Goal: Information Seeking & Learning: Check status

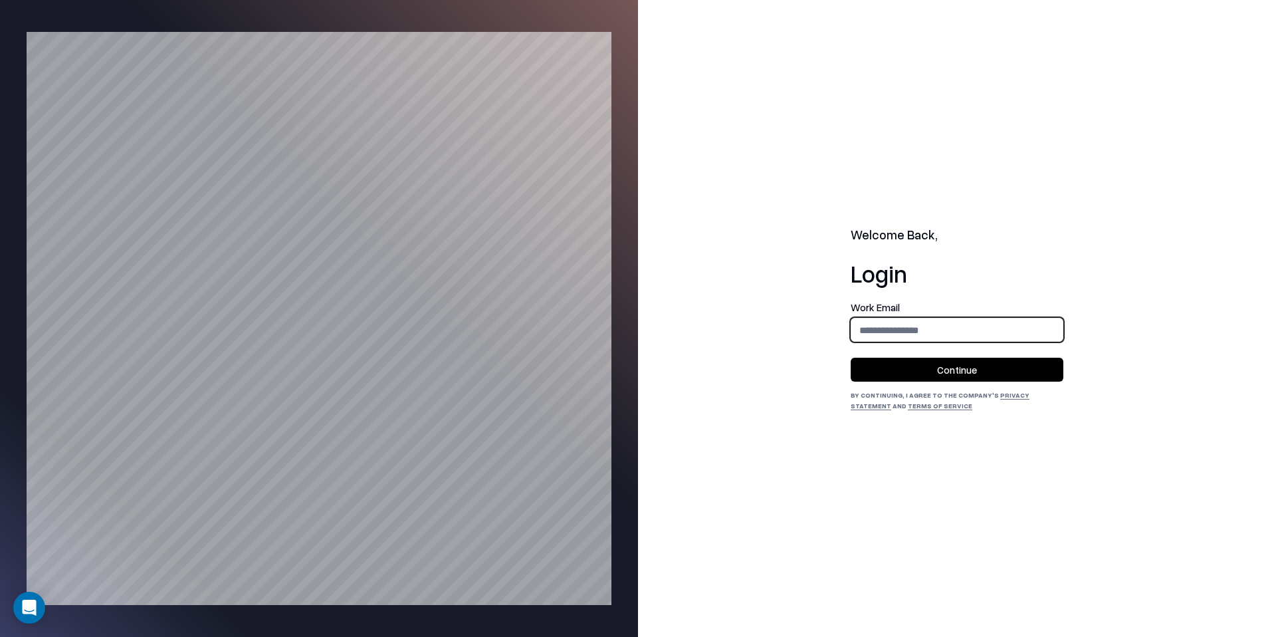
click at [949, 326] on input "email" at bounding box center [956, 330] width 211 height 25
type input "**********"
click at [950, 367] on button "Continue" at bounding box center [957, 369] width 213 height 24
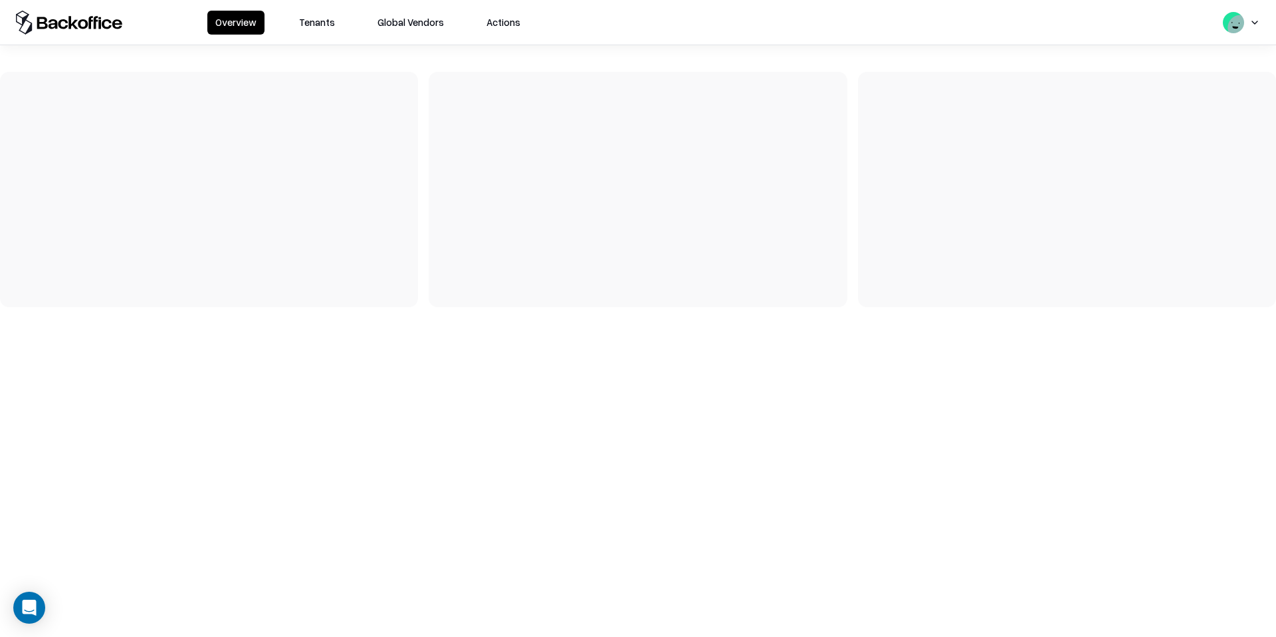
click at [303, 23] on button "Tenants" at bounding box center [317, 23] width 52 height 24
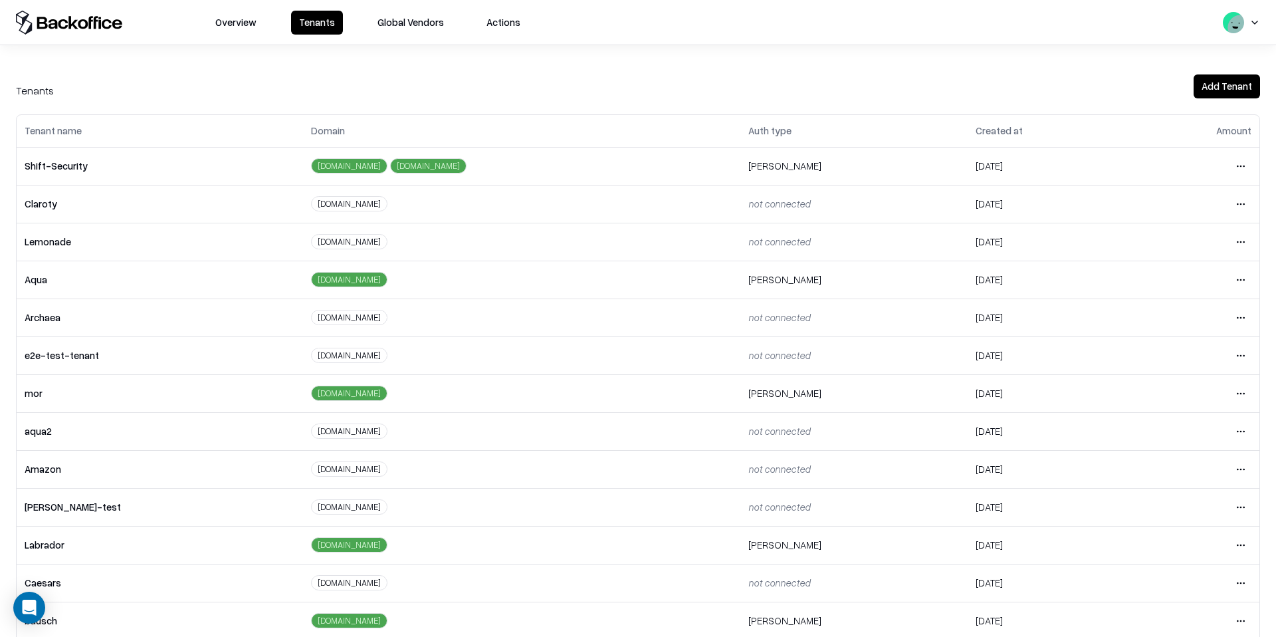
scroll to position [47, 0]
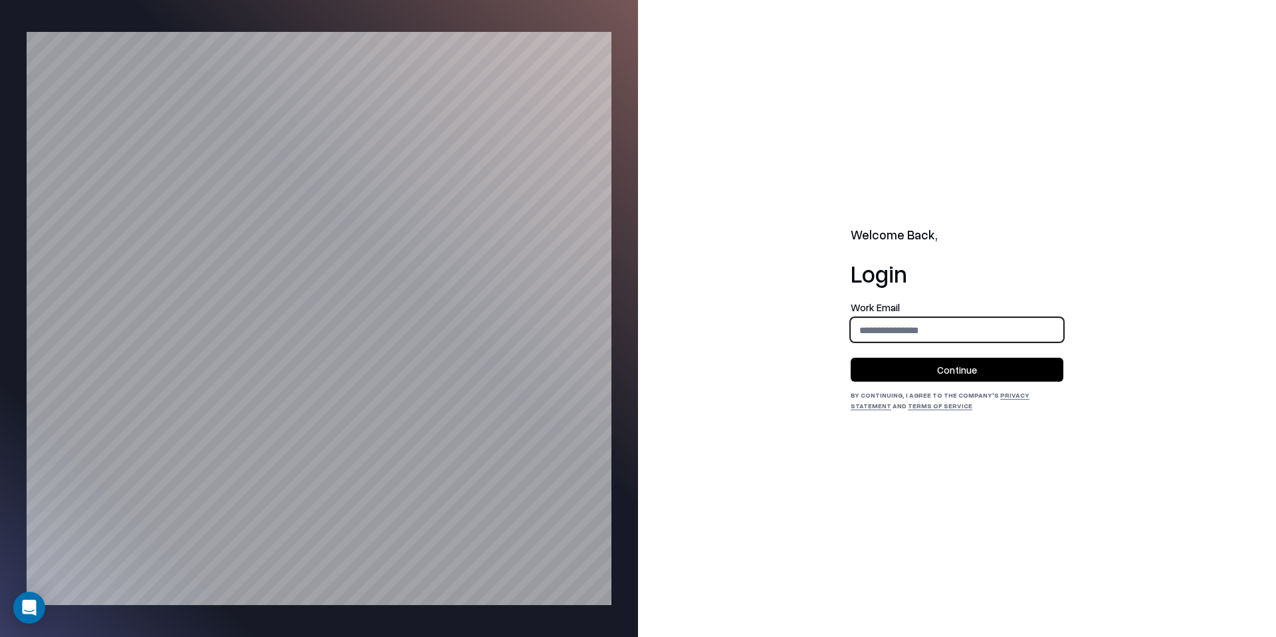
click at [934, 331] on input "email" at bounding box center [956, 330] width 211 height 25
type input "**********"
click at [946, 365] on button "Continue" at bounding box center [957, 369] width 213 height 24
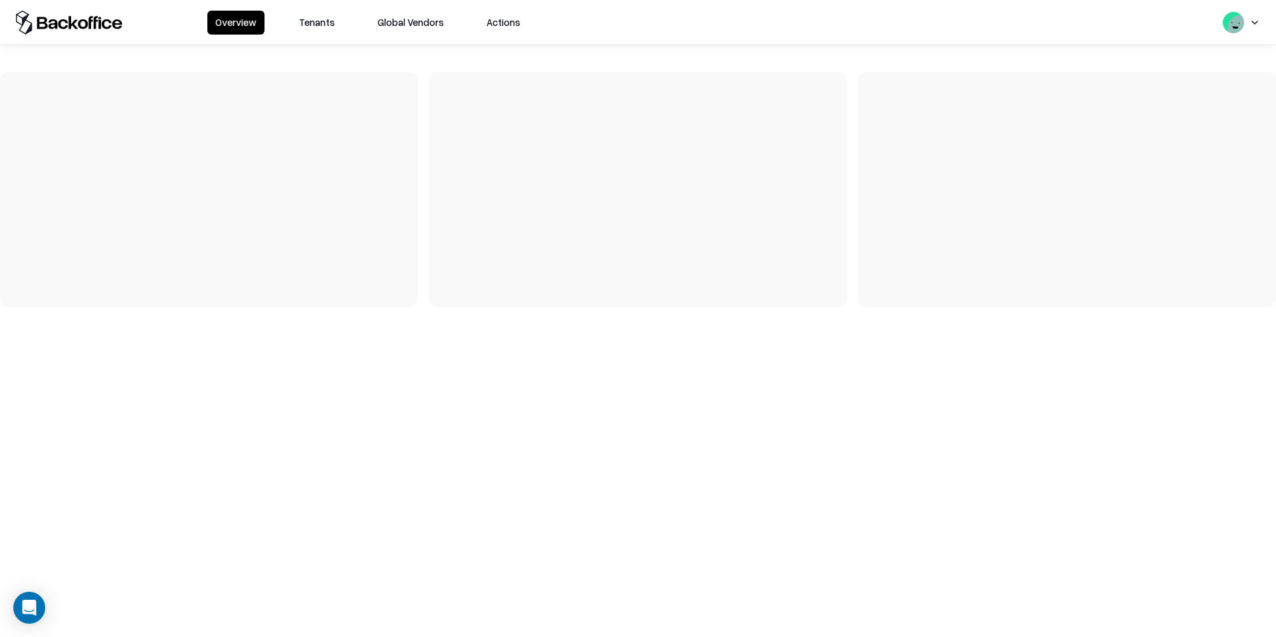
click at [314, 31] on button "Tenants" at bounding box center [317, 23] width 52 height 24
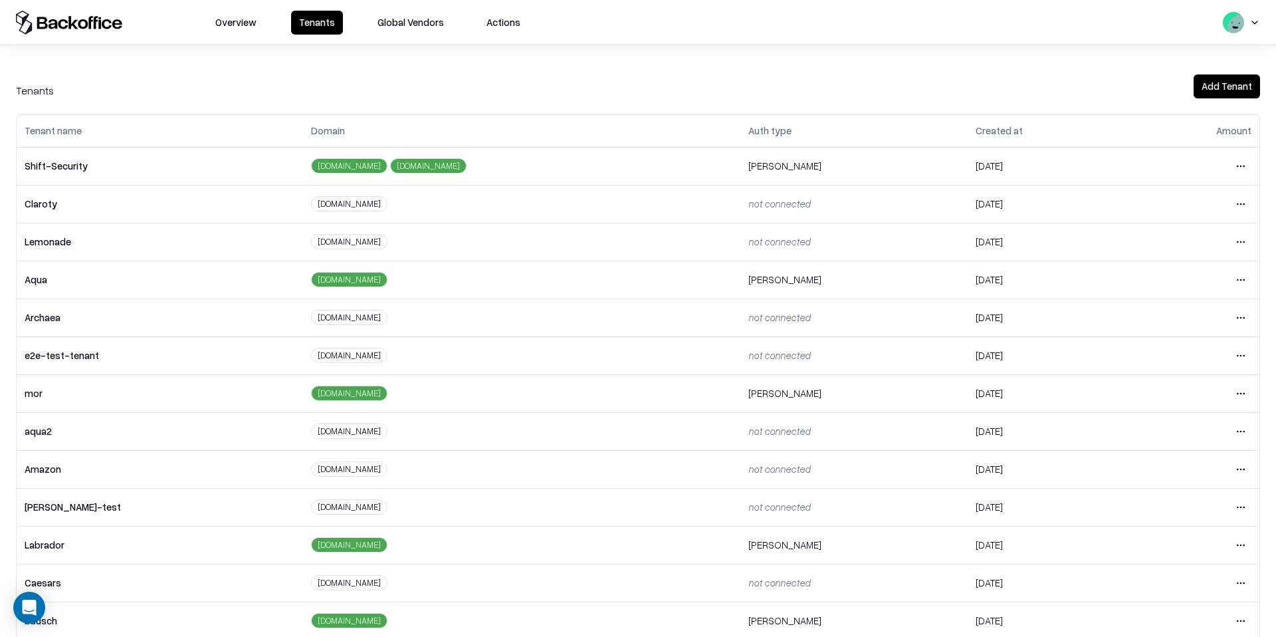
click at [314, 31] on button "Tenants" at bounding box center [317, 23] width 52 height 24
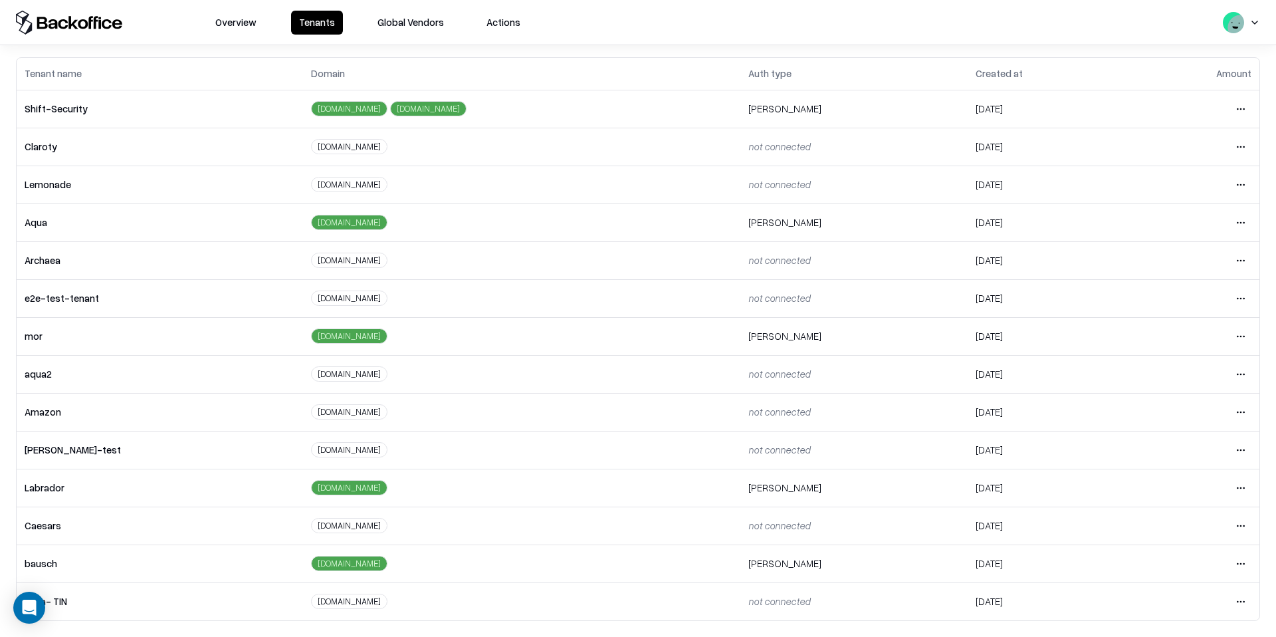
click at [1240, 566] on html "Overview Tenants Global Vendors Actions Tenants Add Tenant Tenant name Domain A…" at bounding box center [638, 318] width 1276 height 637
click at [1191, 506] on div "Login to tenant" at bounding box center [1185, 506] width 144 height 27
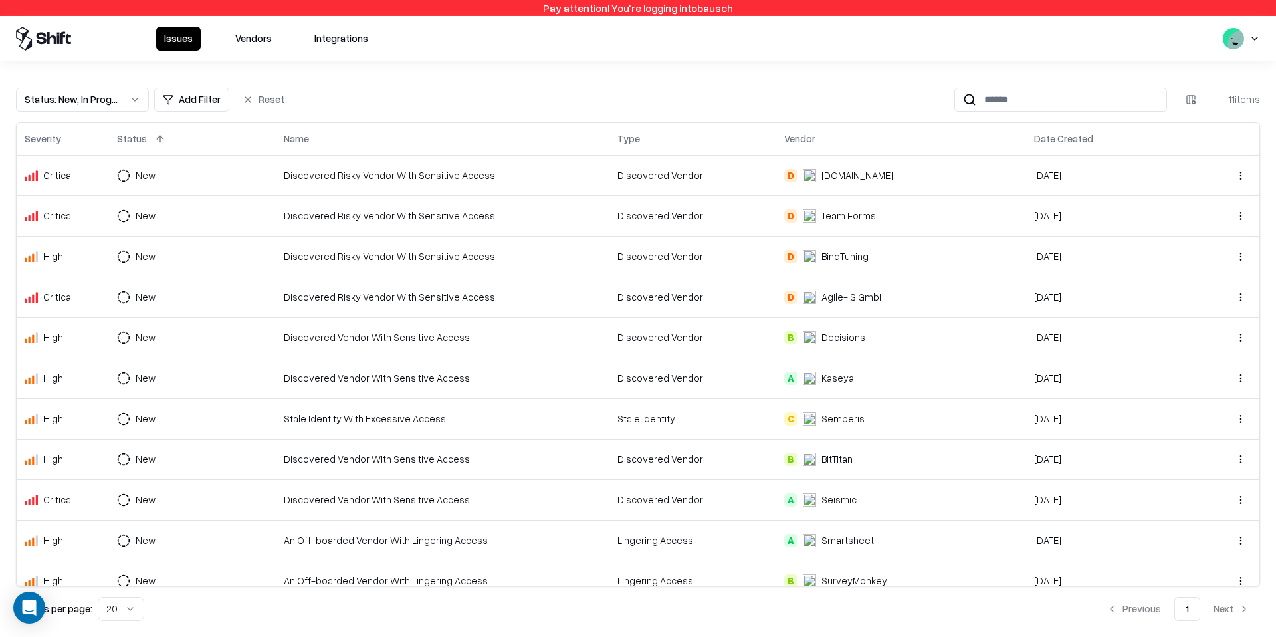
click at [253, 29] on button "Vendors" at bounding box center [253, 39] width 52 height 24
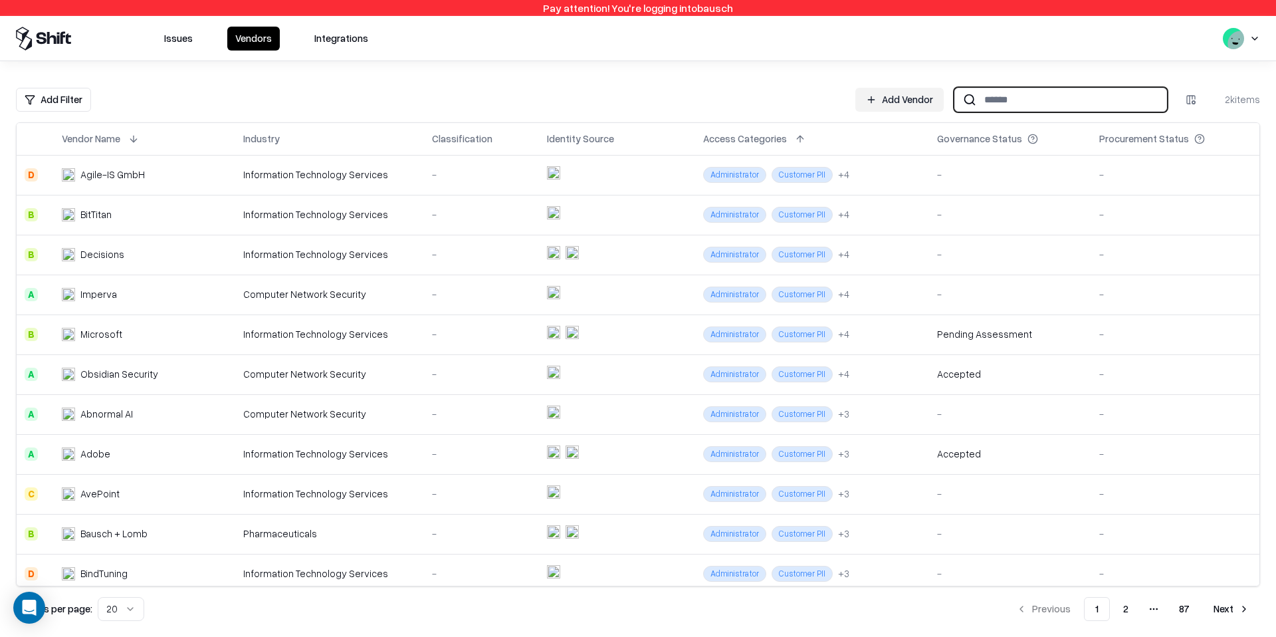
click at [1044, 100] on input at bounding box center [1071, 99] width 190 height 25
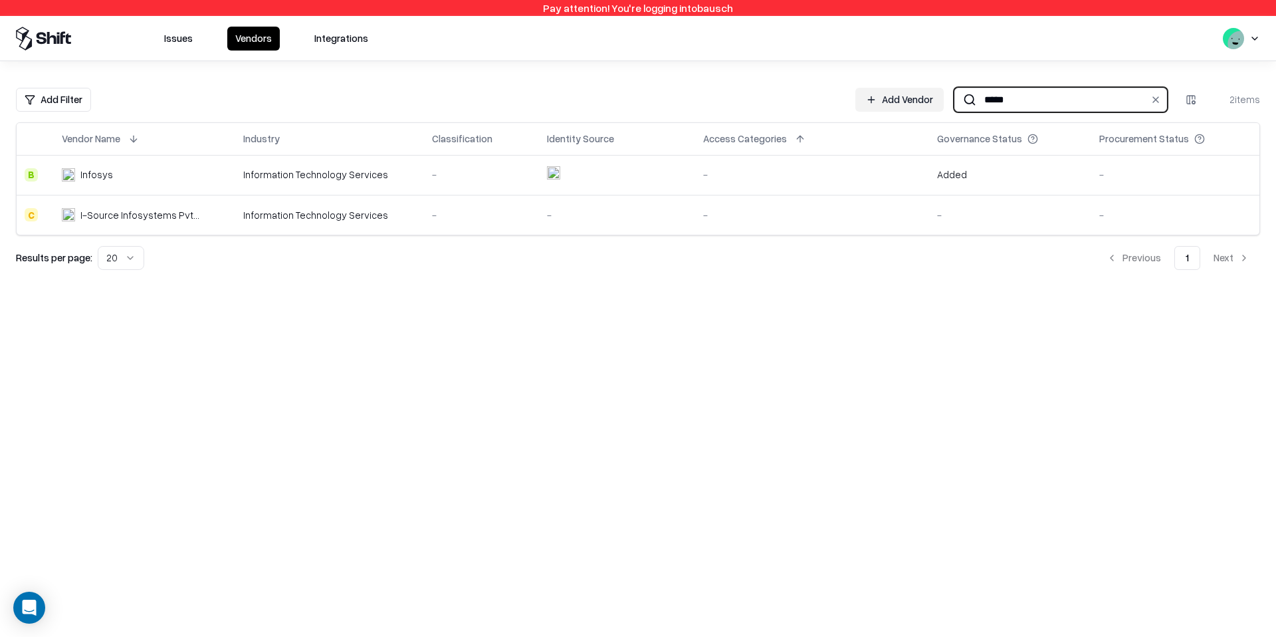
type input "*****"
click at [752, 180] on div "-" at bounding box center [812, 174] width 218 height 14
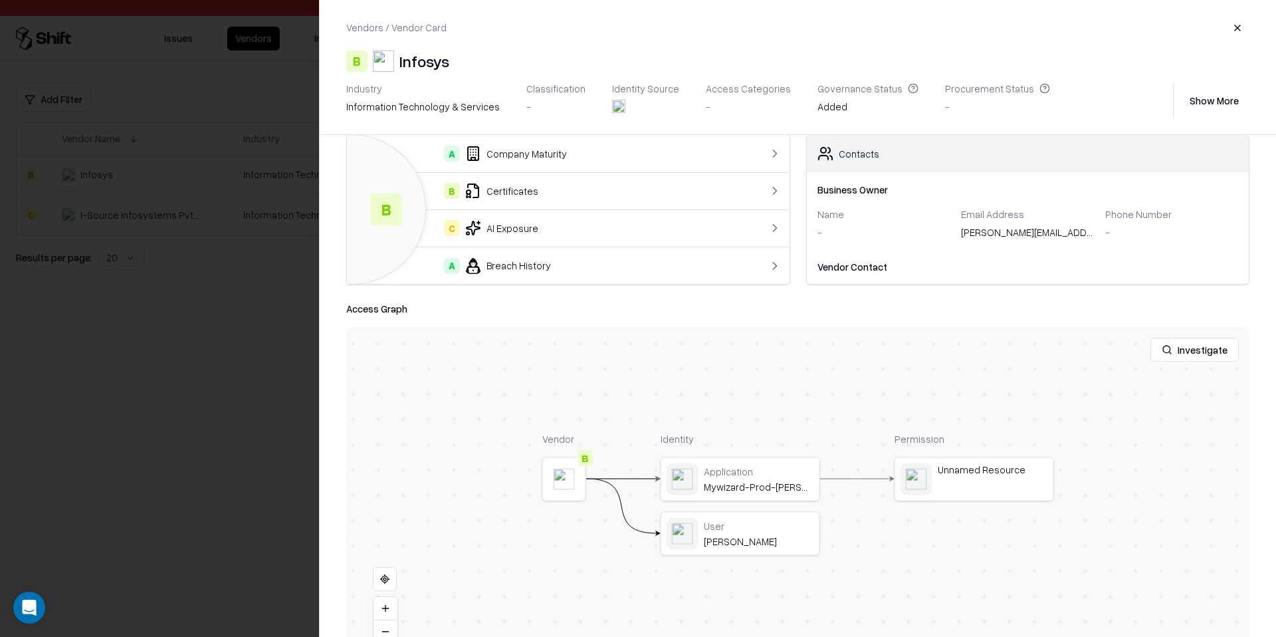
scroll to position [82, 0]
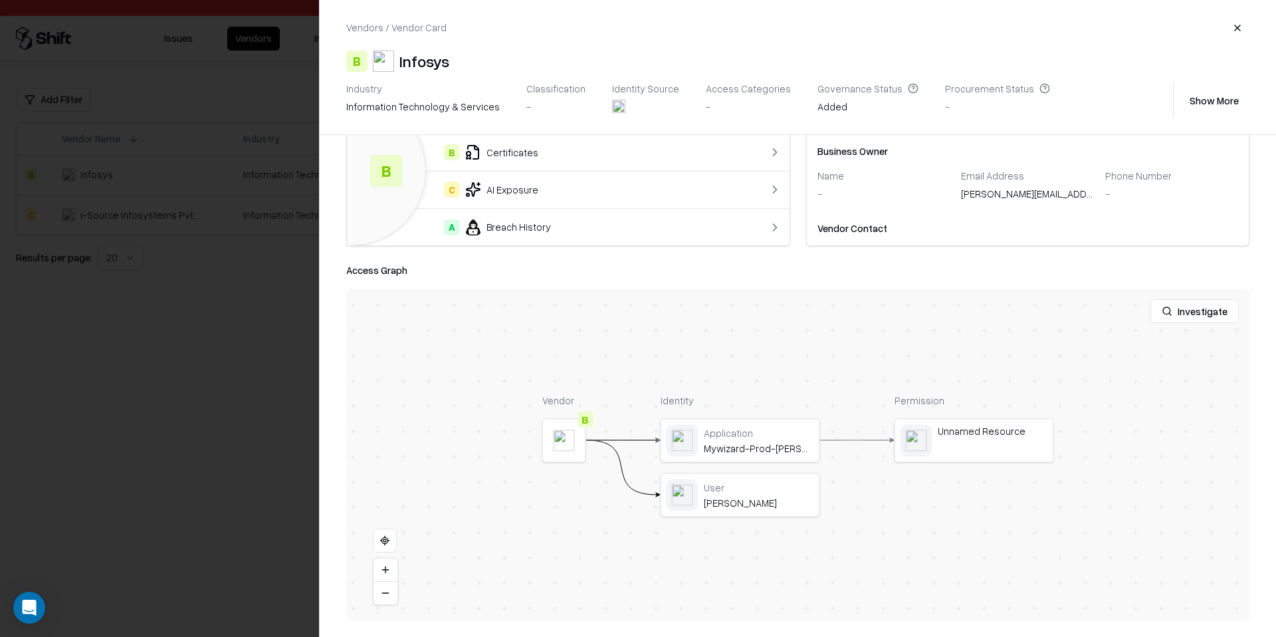
click at [0, 0] on div at bounding box center [0, 0] width 0 height 0
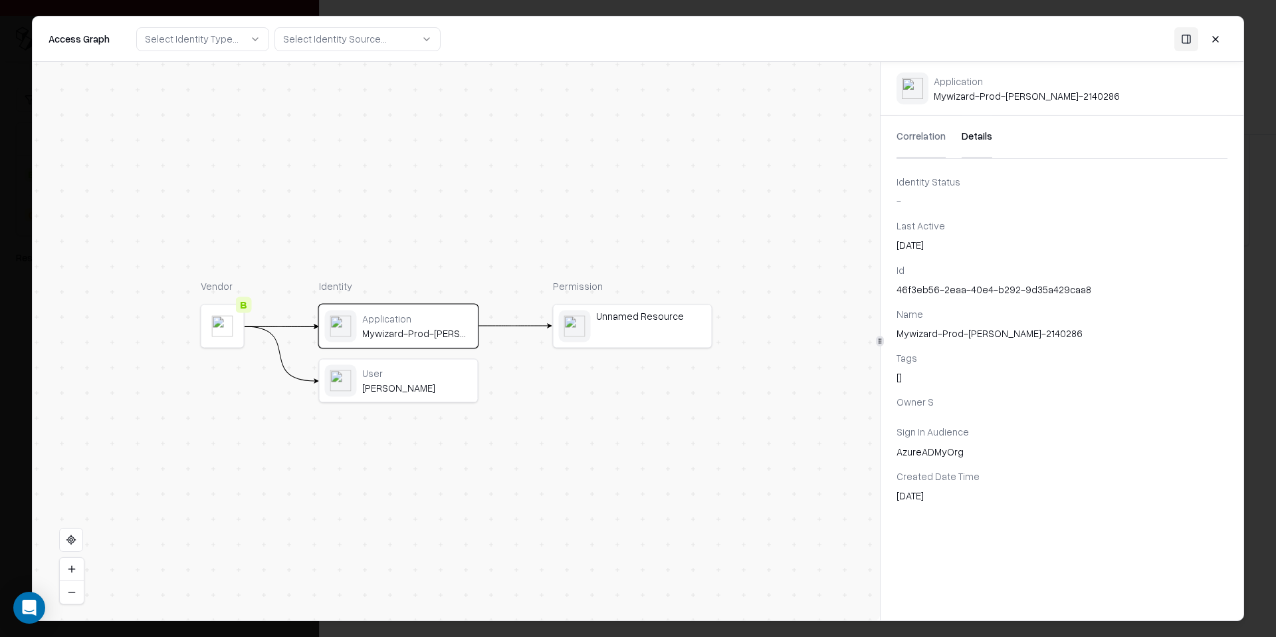
click at [971, 134] on button "Details" at bounding box center [977, 137] width 31 height 43
click at [969, 136] on button "Details" at bounding box center [977, 137] width 31 height 43
click at [908, 140] on button "Correlation" at bounding box center [920, 137] width 49 height 43
click at [983, 138] on button "Details" at bounding box center [977, 137] width 31 height 43
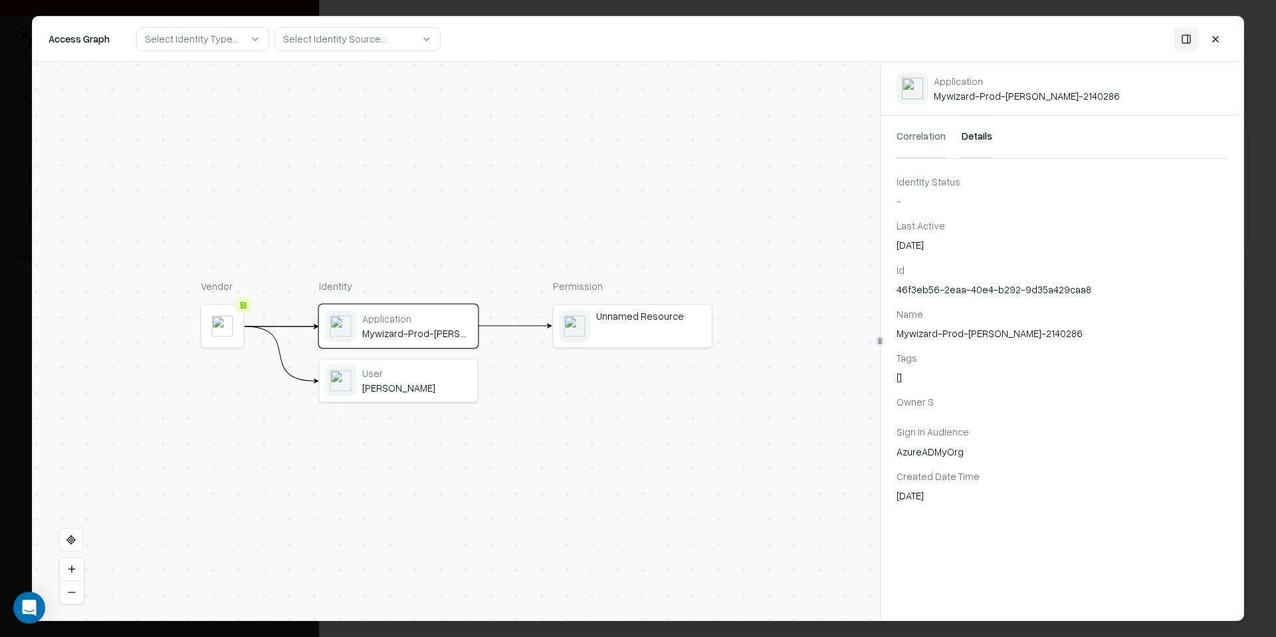
click at [1214, 43] on button at bounding box center [1215, 39] width 24 height 24
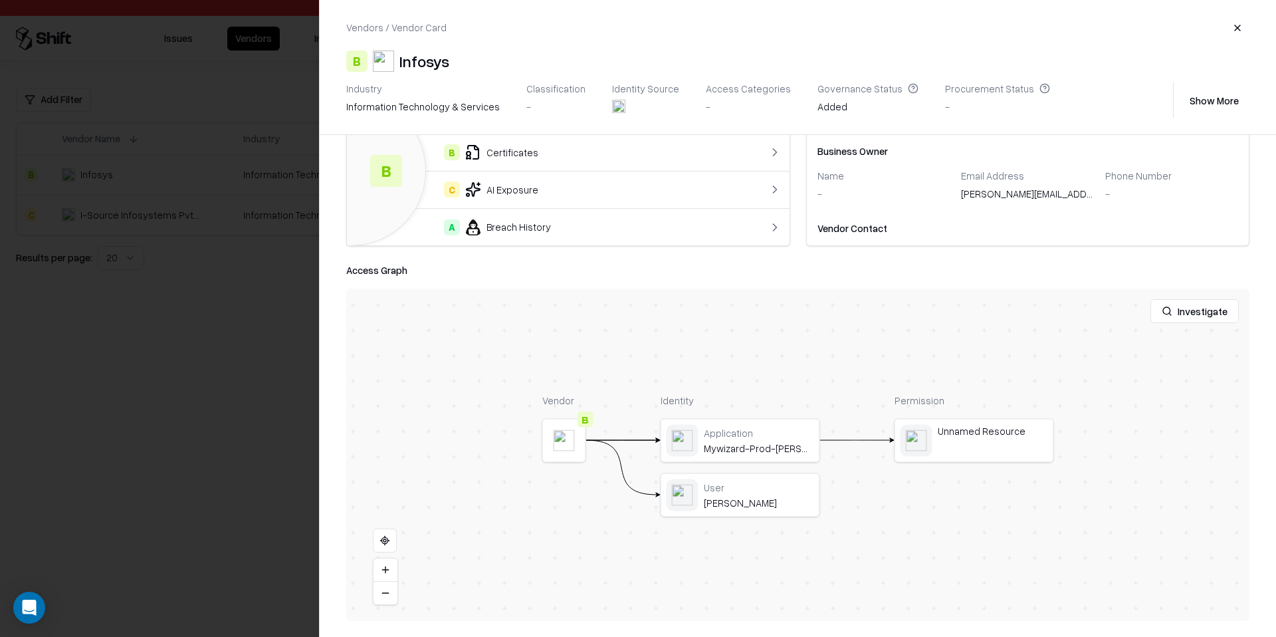
click at [1231, 25] on button "button" at bounding box center [1237, 28] width 24 height 24
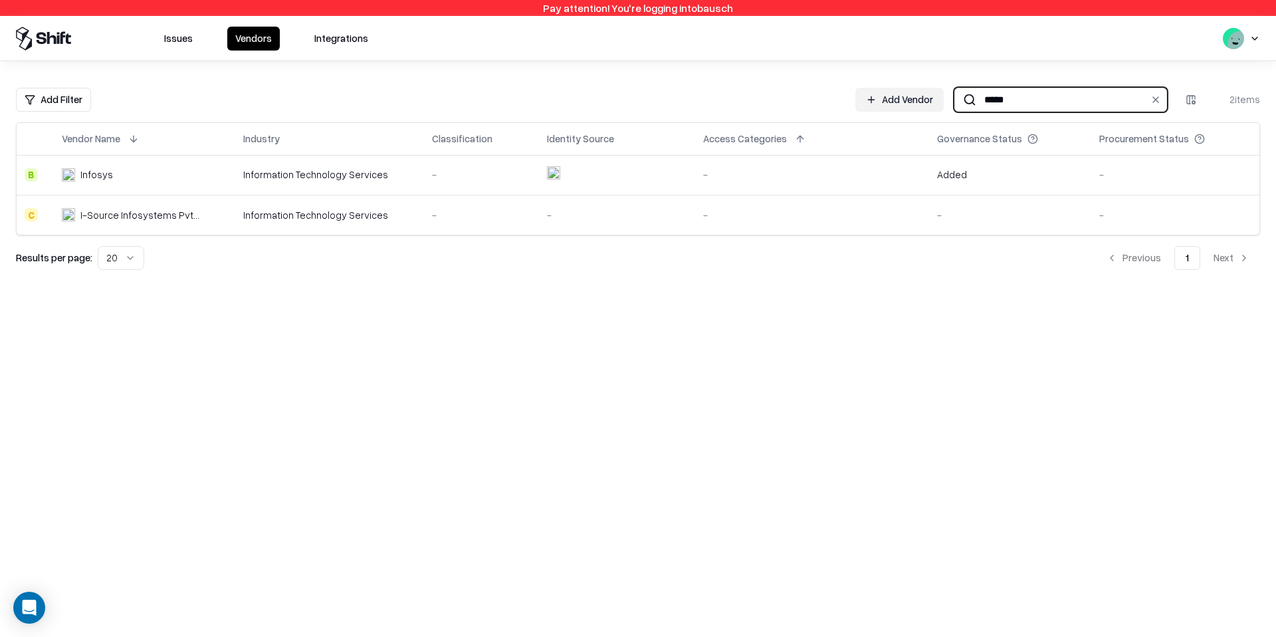
click at [1037, 105] on input "*****" at bounding box center [1057, 99] width 163 height 25
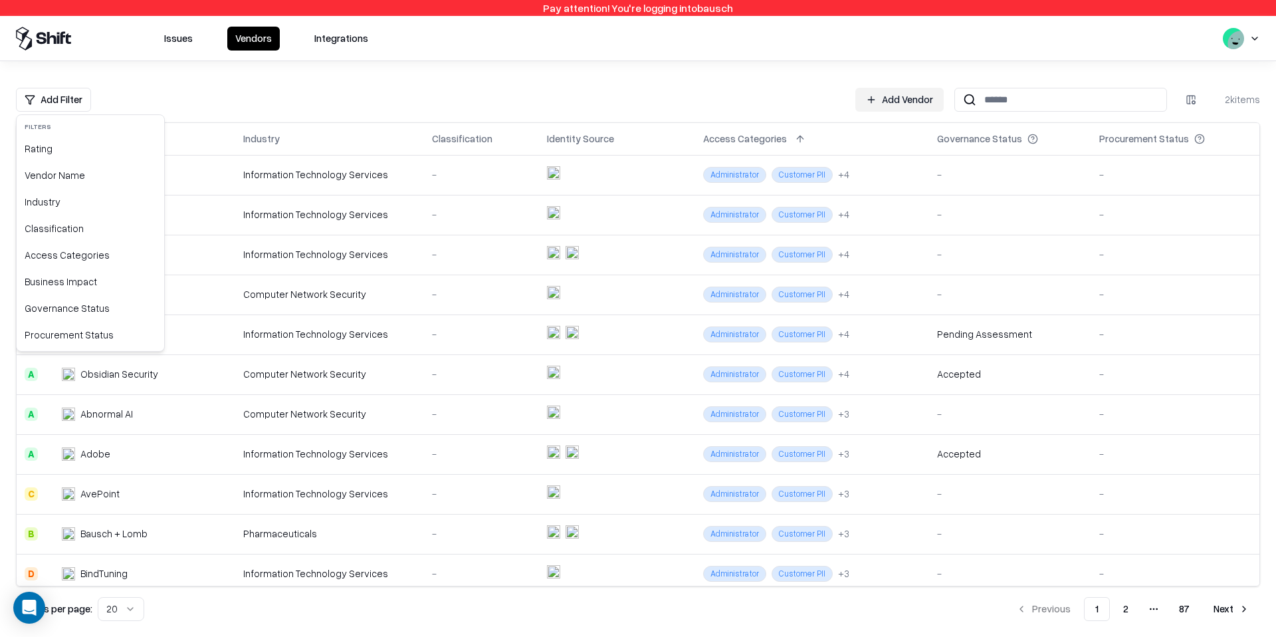
click at [68, 92] on html "Pay attention! You're logging into bausch Issues Vendors Integrations Add Filte…" at bounding box center [638, 318] width 1276 height 637
click at [86, 339] on div "Procurement Status" at bounding box center [90, 335] width 142 height 27
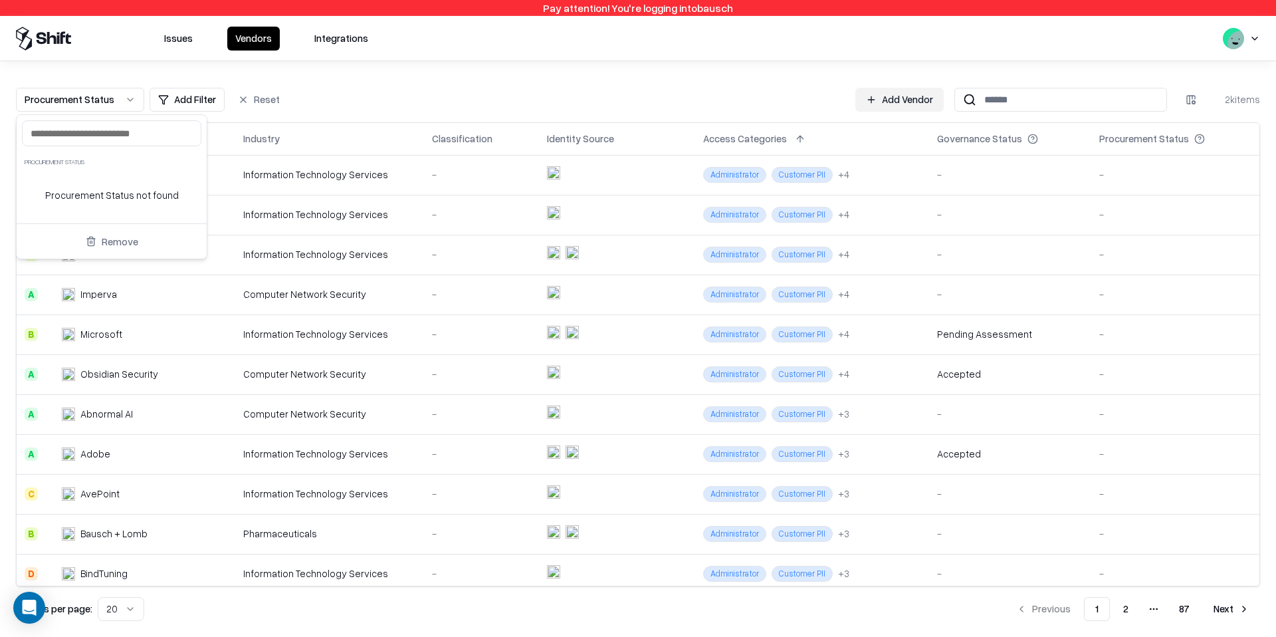
click at [1163, 144] on html "Pay attention! You're logging into bausch Issues Vendors Integrations Procureme…" at bounding box center [638, 318] width 1276 height 637
click at [1163, 141] on div "Procurement Status" at bounding box center [1144, 139] width 90 height 14
click at [1214, 140] on button at bounding box center [1218, 139] width 16 height 16
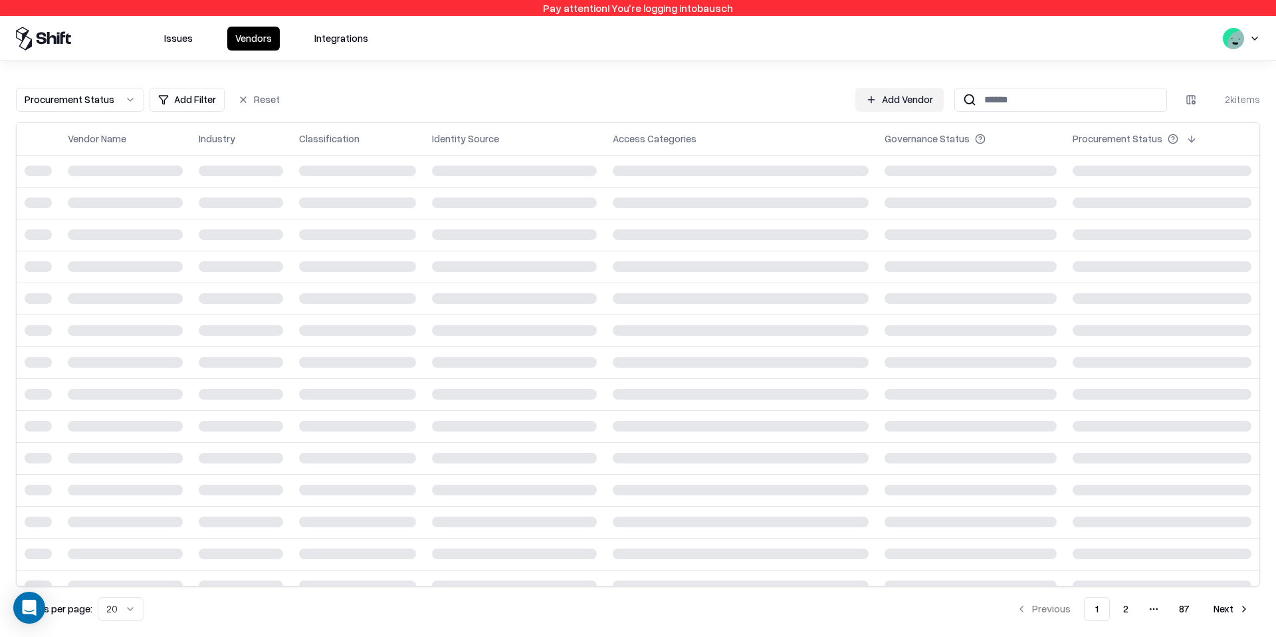
click at [1214, 140] on div "Procurement Status" at bounding box center [1161, 139] width 179 height 16
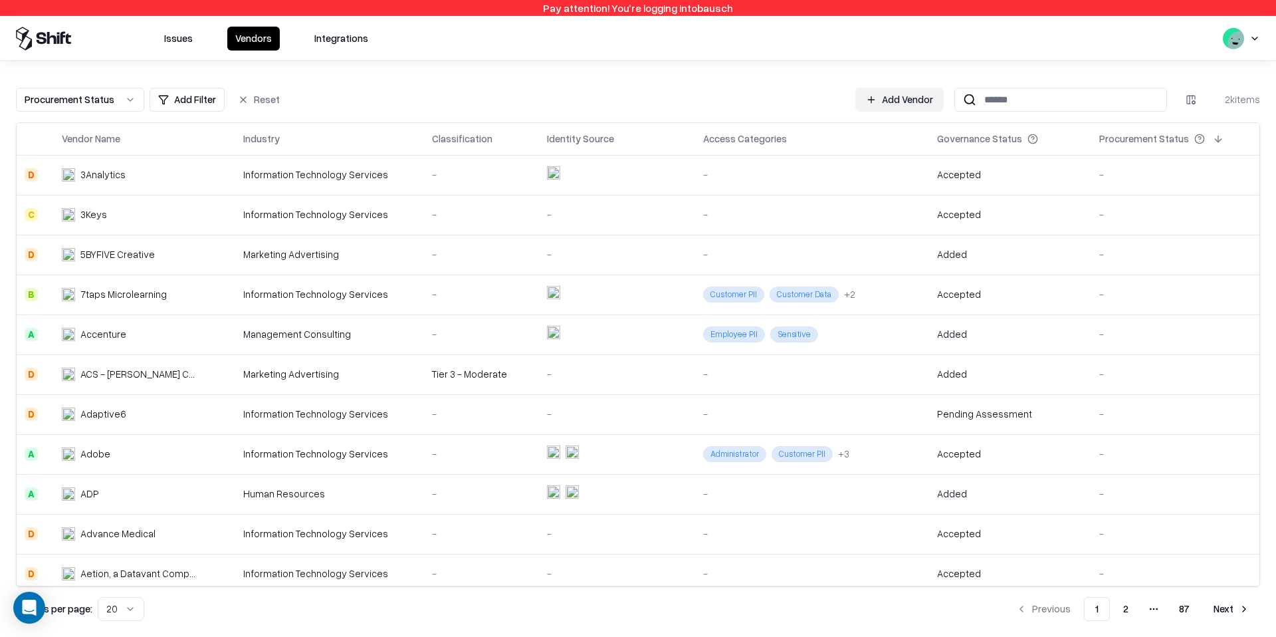
click at [1214, 140] on button at bounding box center [1218, 139] width 16 height 16
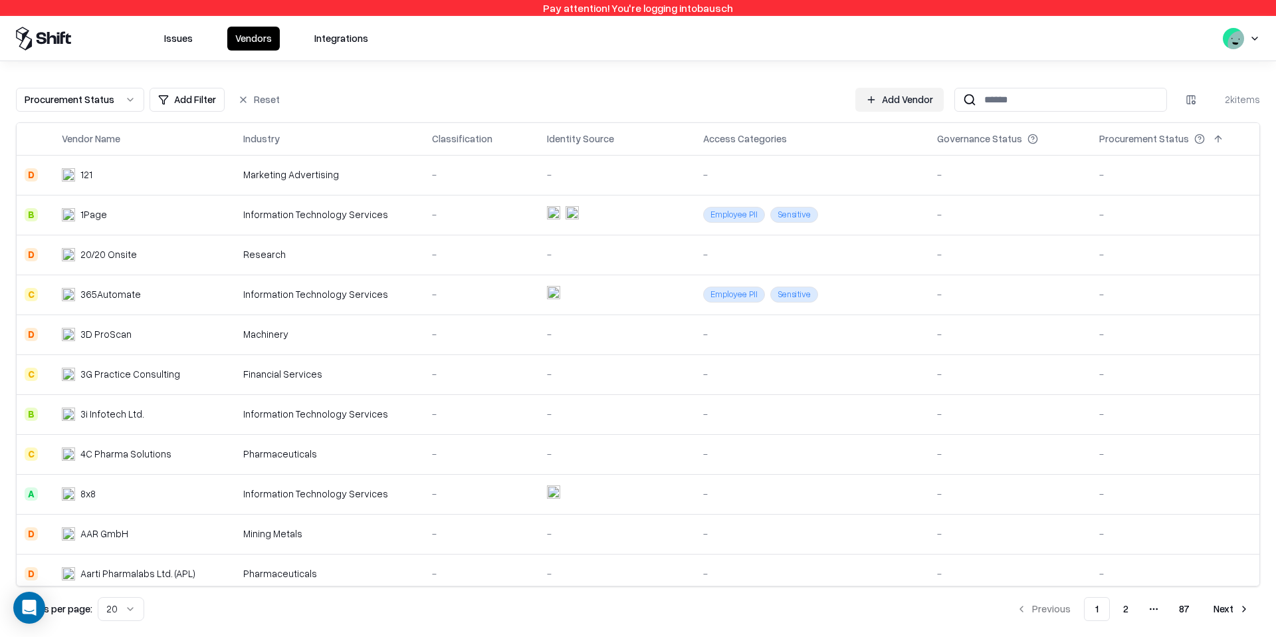
click at [1215, 140] on button at bounding box center [1218, 139] width 16 height 16
